Goal: Use online tool/utility

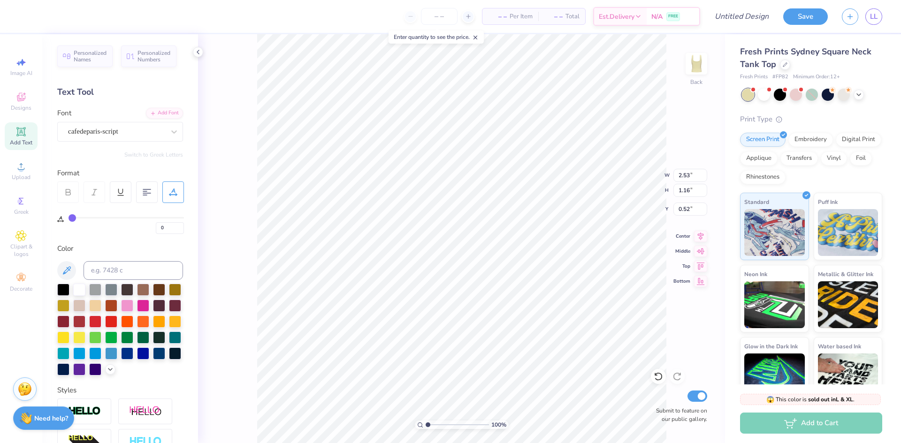
scroll to position [8, 1]
type textarea "deltagamma"
click at [803, 97] on div at bounding box center [812, 95] width 140 height 12
click at [798, 97] on div at bounding box center [796, 94] width 12 height 12
type input "2.28"
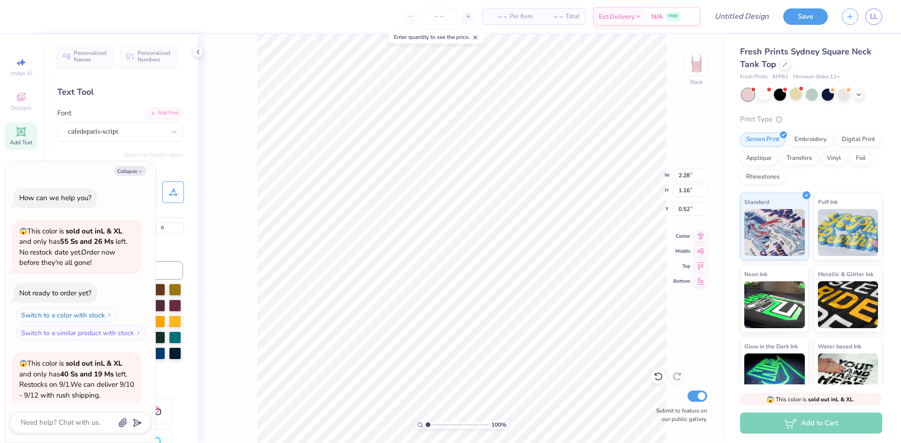
scroll to position [73, 0]
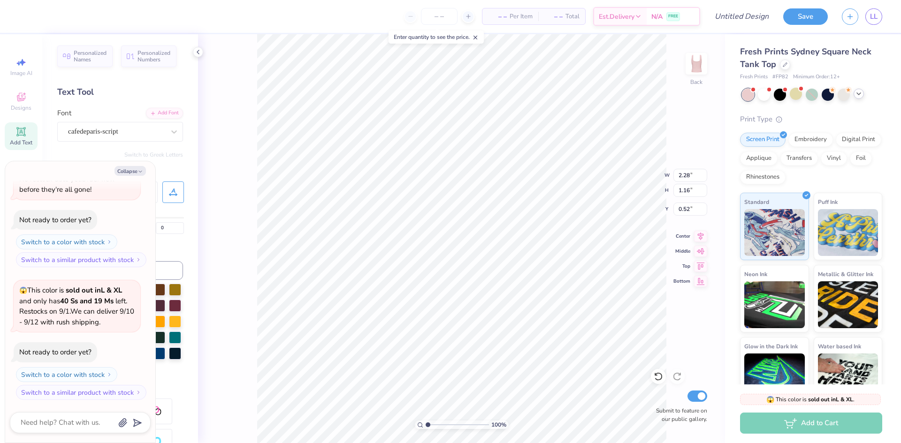
click at [862, 96] on icon at bounding box center [859, 94] width 8 height 8
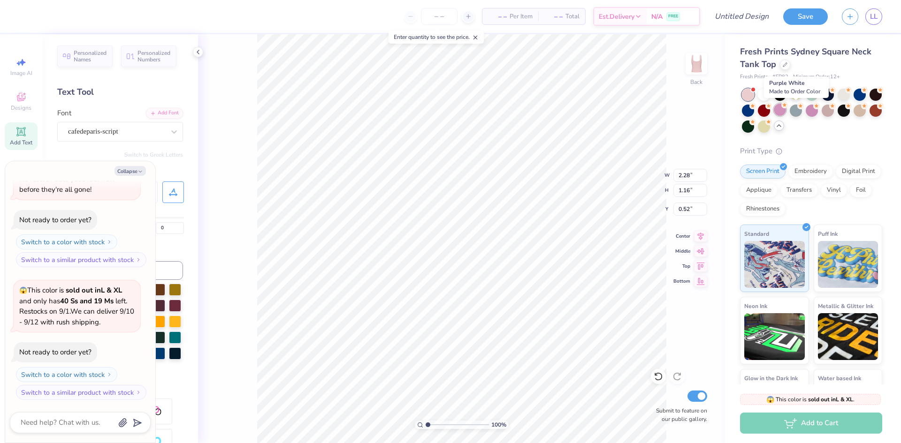
click at [786, 111] on div at bounding box center [780, 110] width 12 height 12
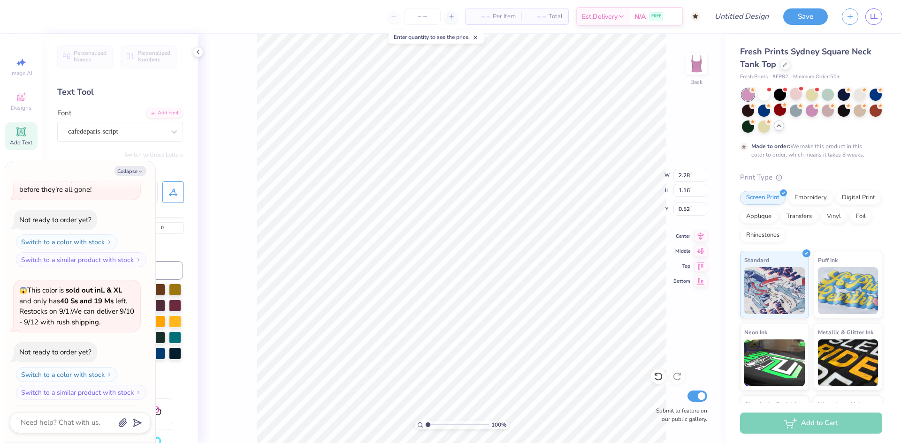
scroll to position [151, 0]
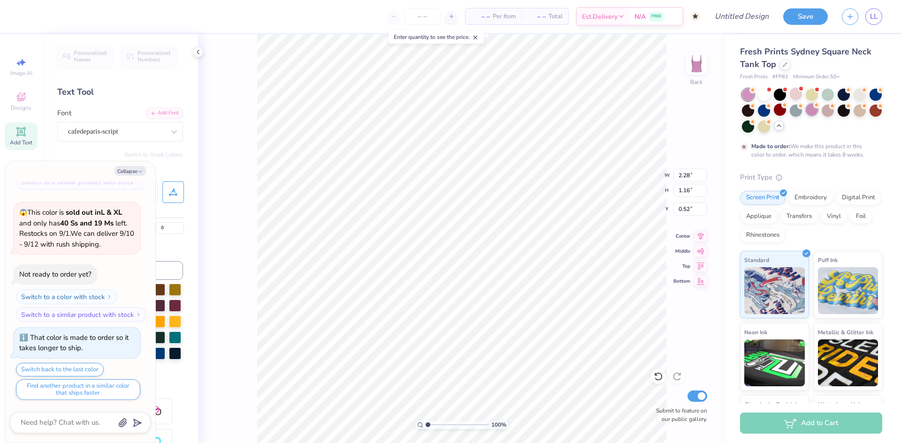
click at [818, 112] on div at bounding box center [812, 110] width 12 height 12
click at [802, 110] on div at bounding box center [796, 110] width 12 height 12
click at [818, 112] on div at bounding box center [812, 110] width 12 height 12
click at [802, 111] on div at bounding box center [796, 110] width 12 height 12
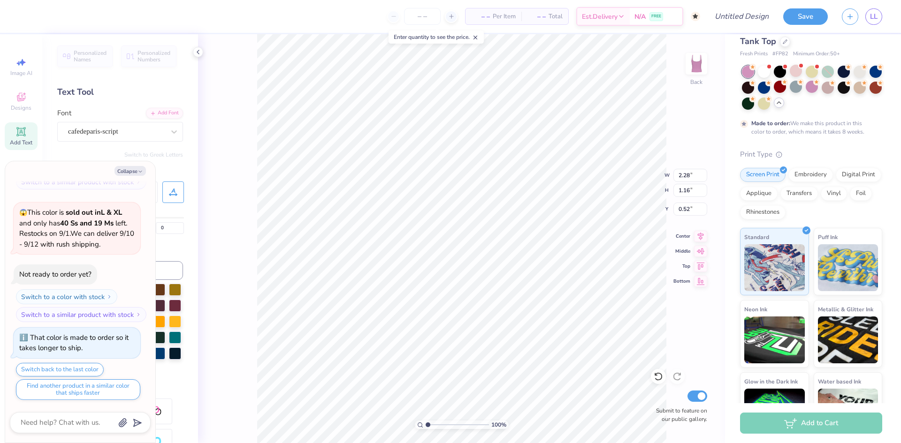
scroll to position [0, 0]
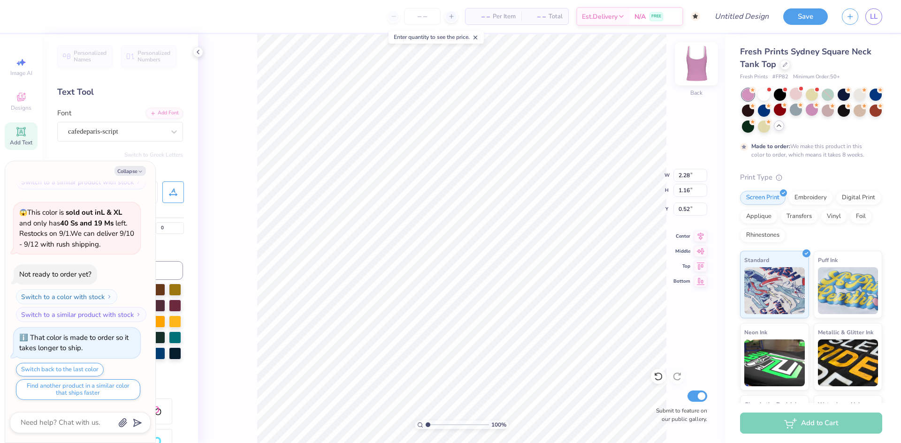
click at [696, 69] on img at bounding box center [697, 64] width 38 height 38
type textarea "x"
